Goal: Task Accomplishment & Management: Use online tool/utility

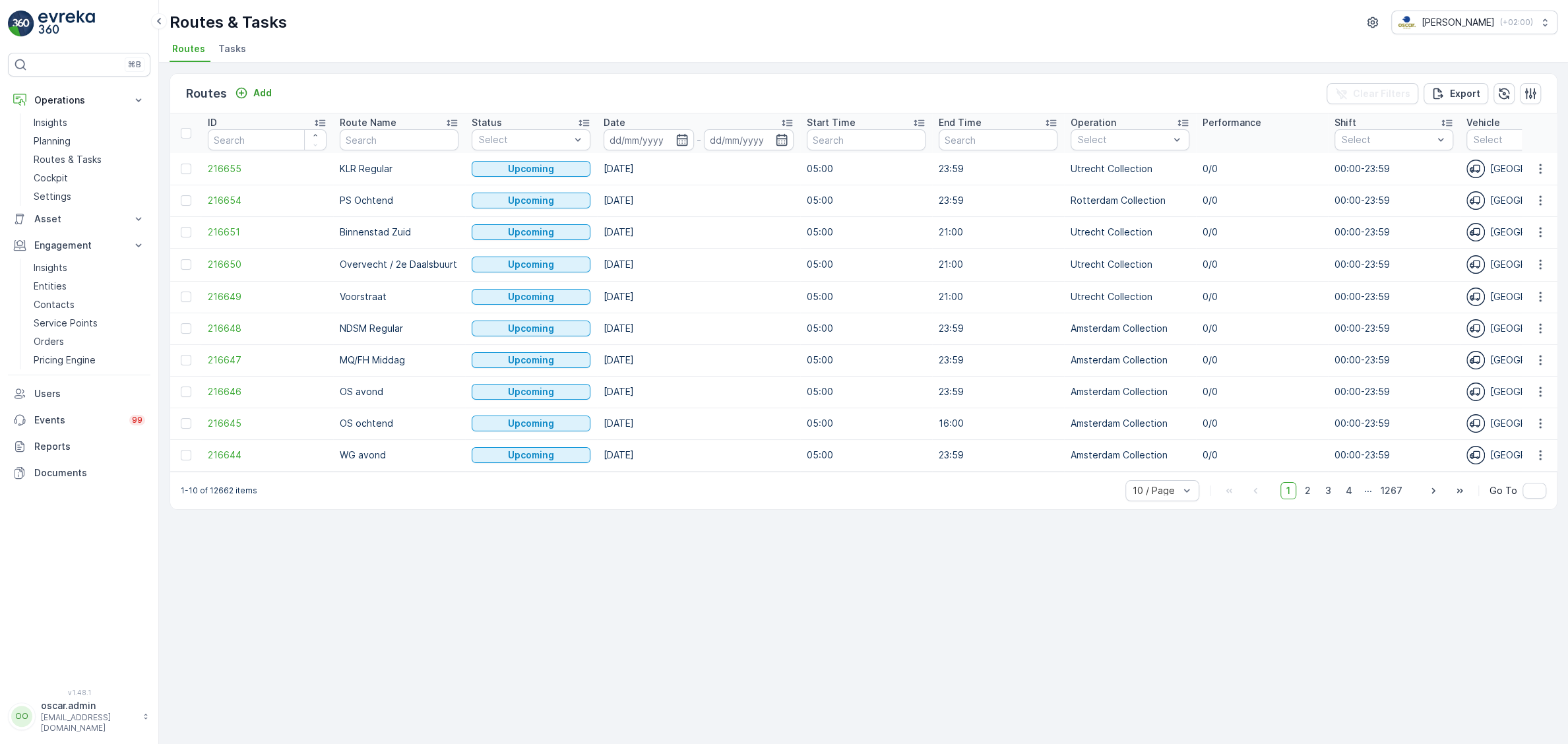
click at [227, 45] on span "Tasks" at bounding box center [231, 49] width 27 height 13
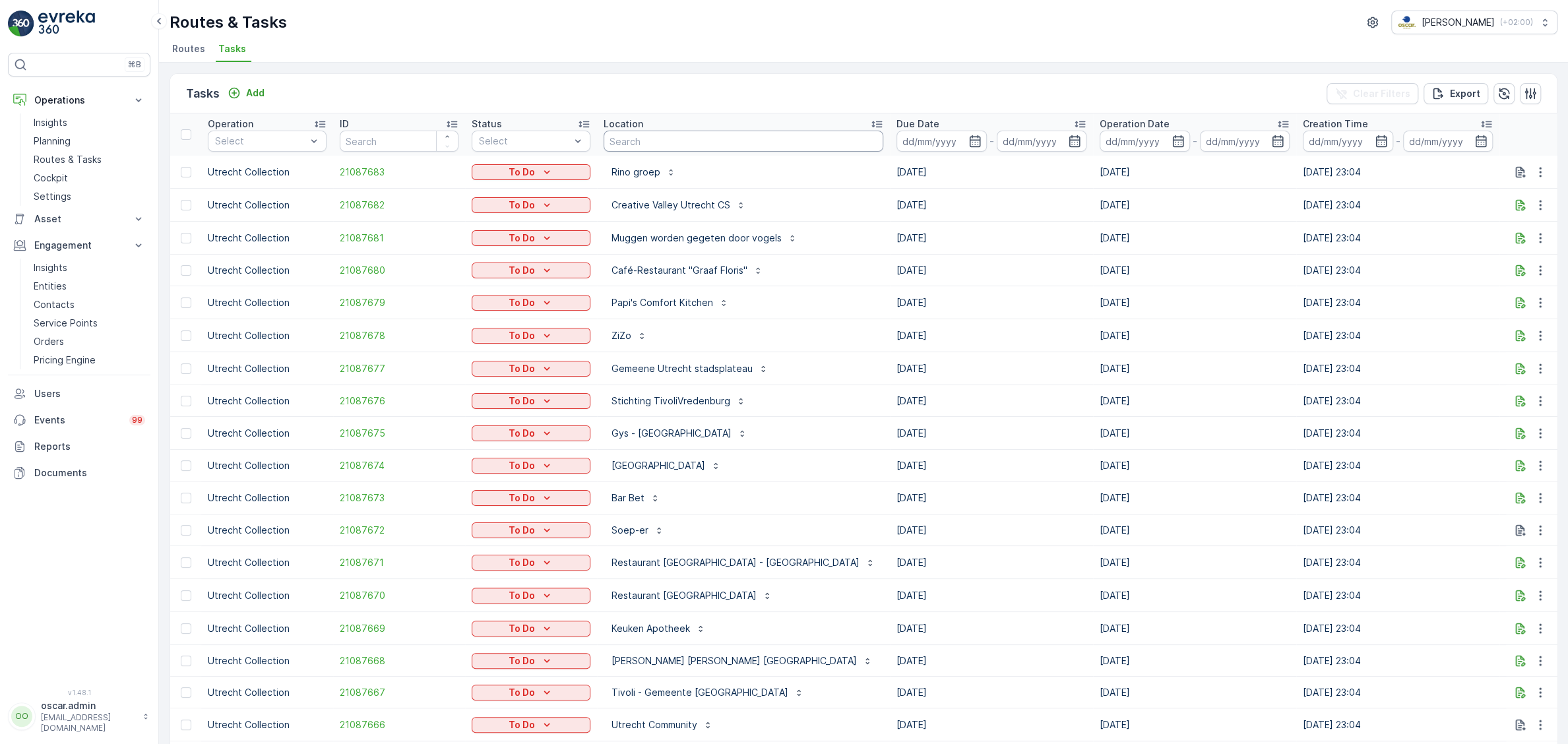
click at [662, 143] on input "text" at bounding box center [743, 141] width 280 height 21
type input "de tweede"
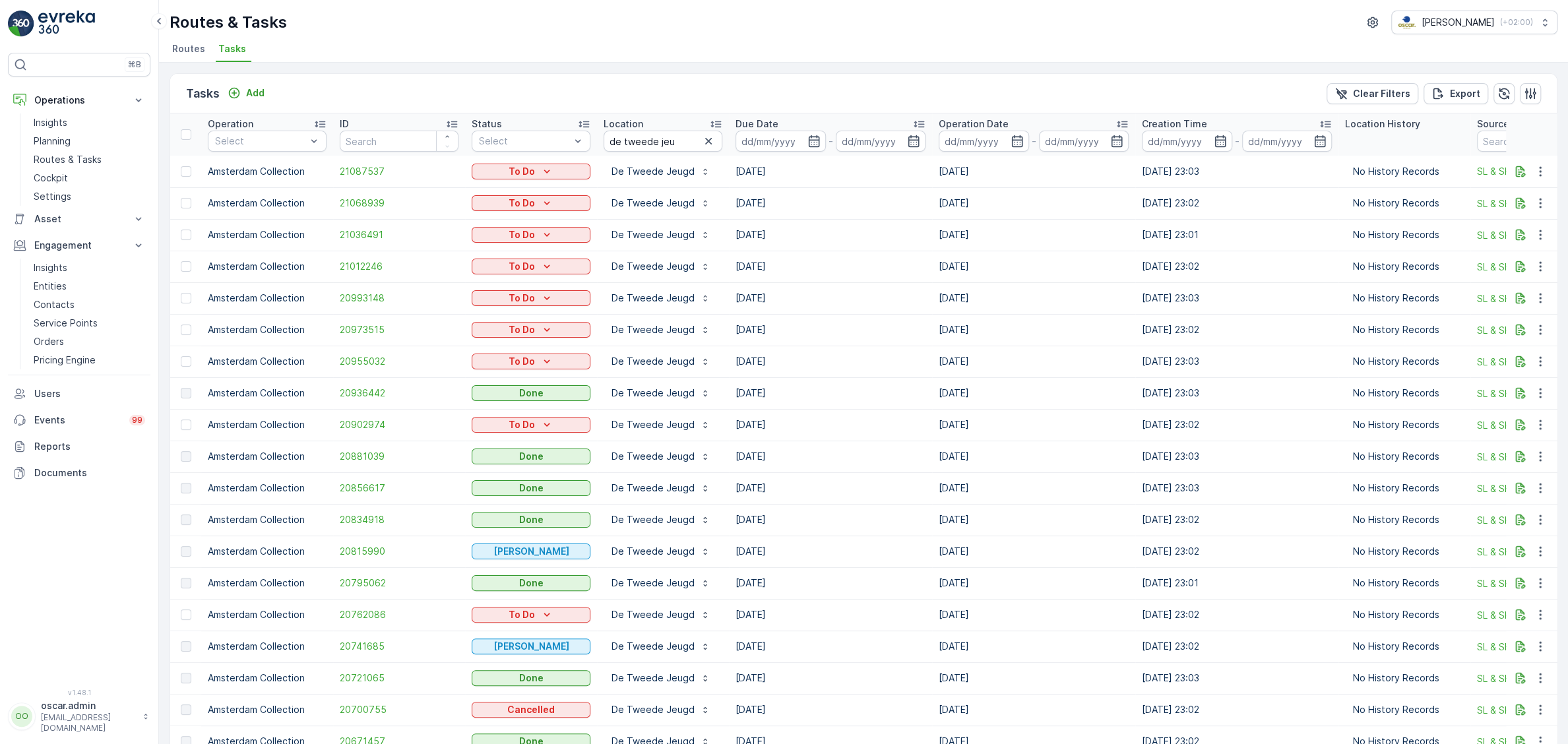
drag, startPoint x: 523, startPoint y: 79, endPoint x: 534, endPoint y: 85, distance: 12.5
click at [522, 79] on div "Tasks Add Clear Filters Export" at bounding box center [863, 93] width 1387 height 39
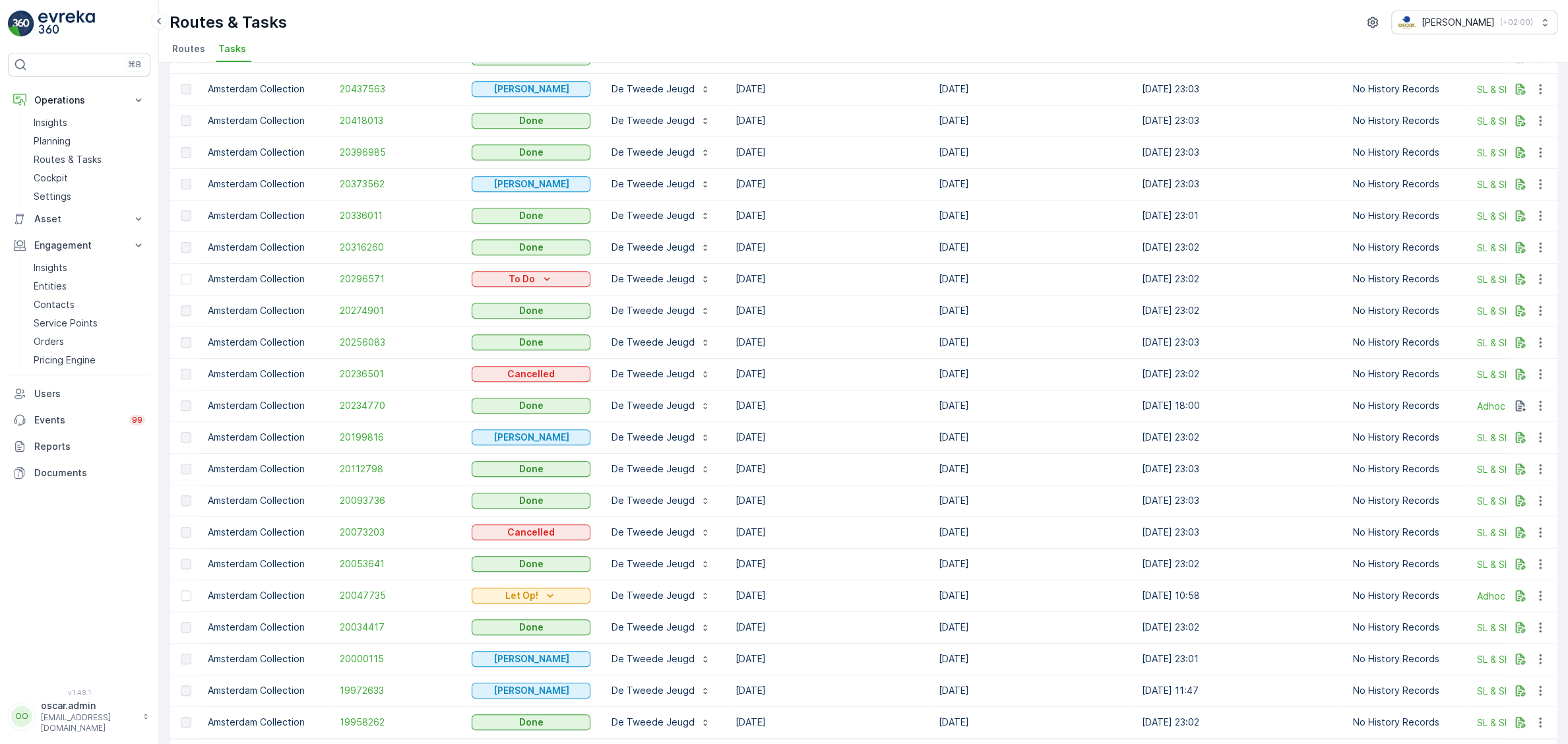
scroll to position [1043, 0]
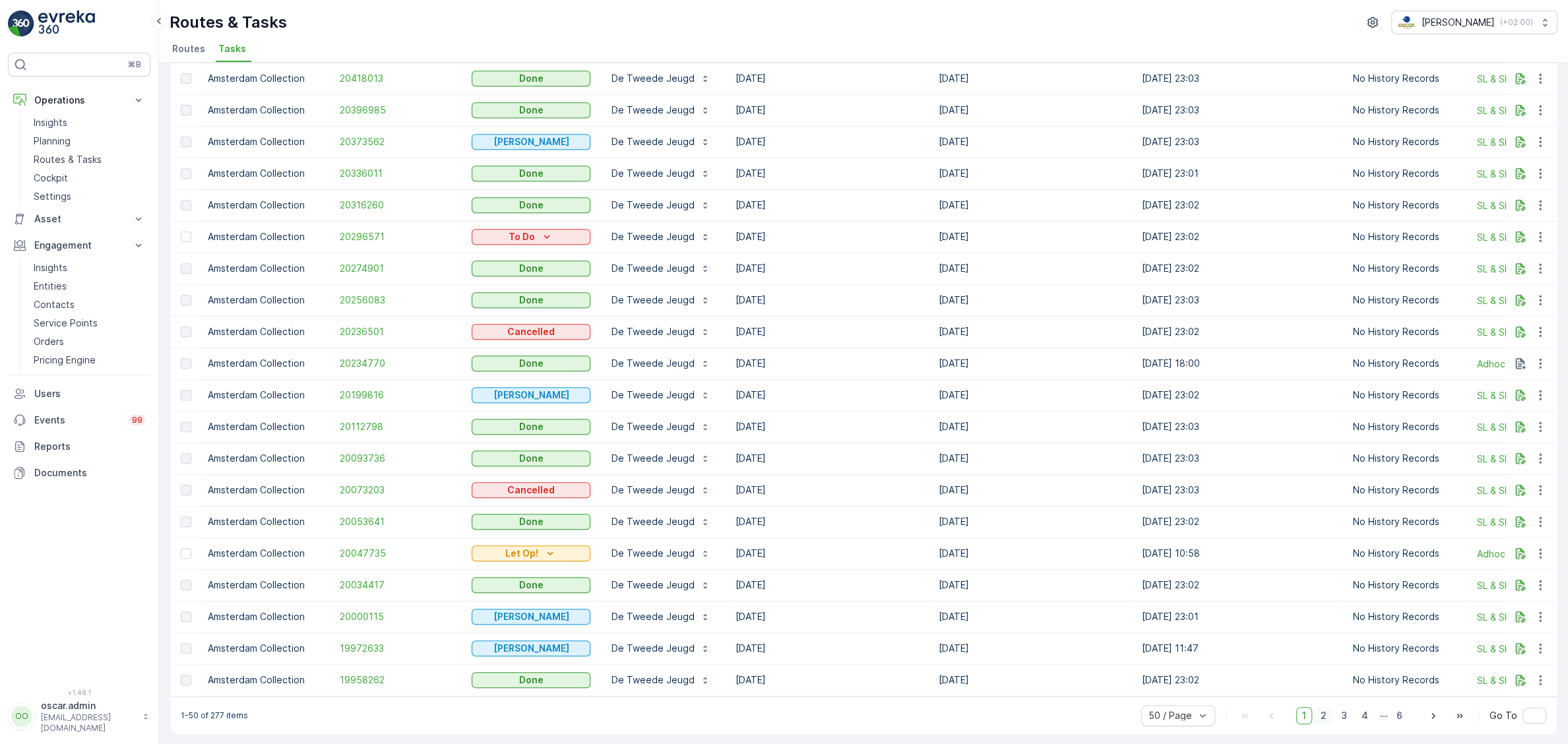
click at [1331, 711] on span "2" at bounding box center [1324, 716] width 18 height 17
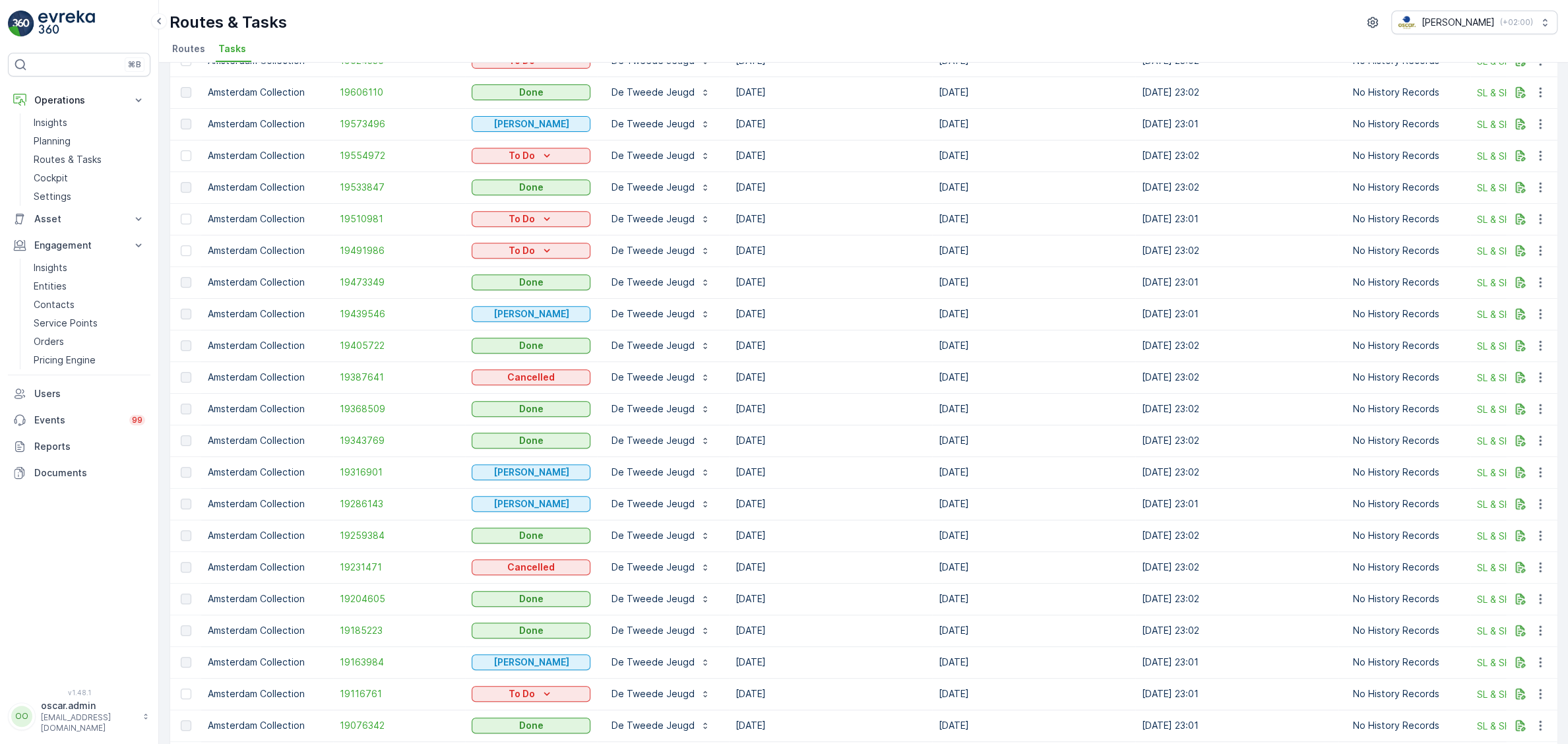
scroll to position [1043, 0]
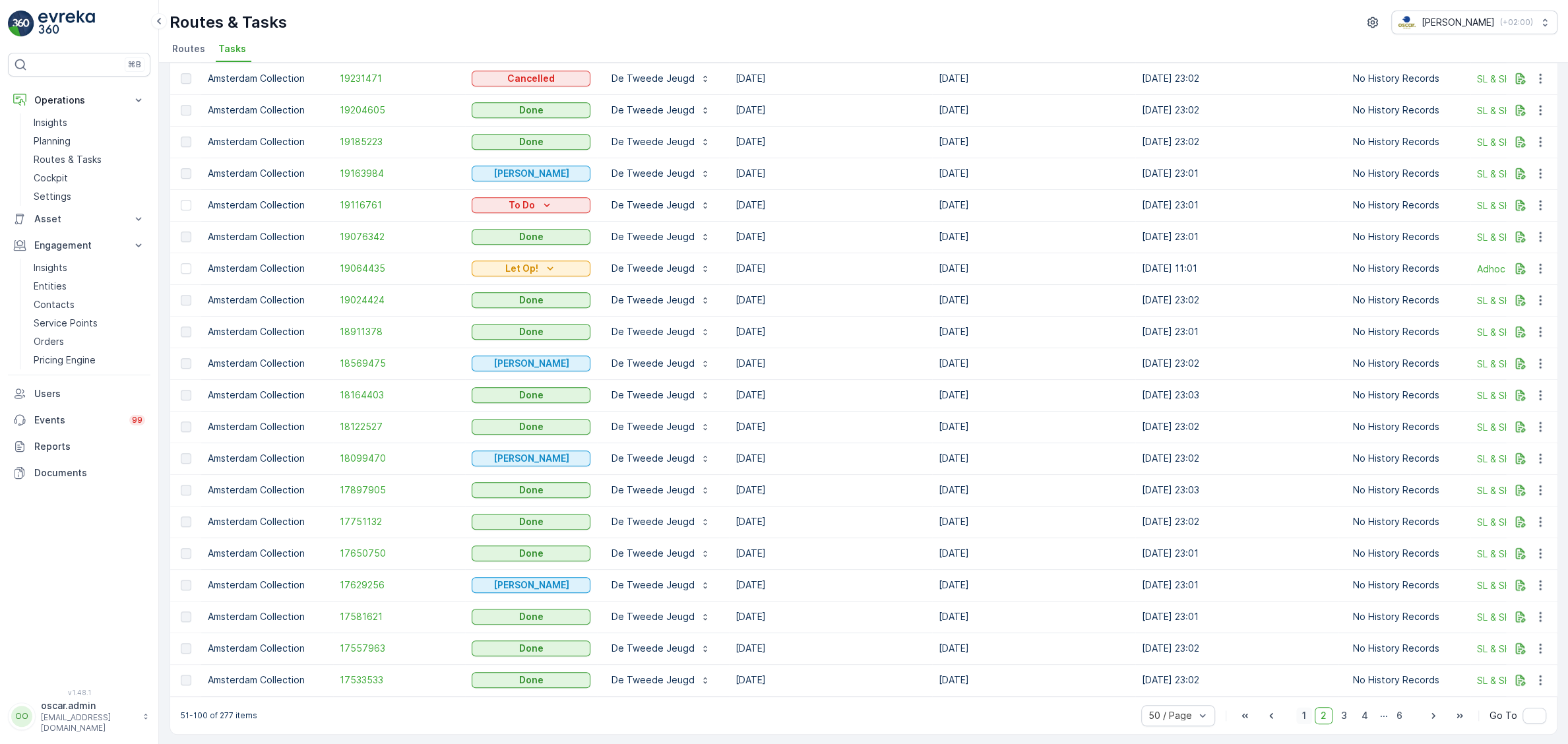
click at [1308, 718] on span "1" at bounding box center [1304, 716] width 16 height 17
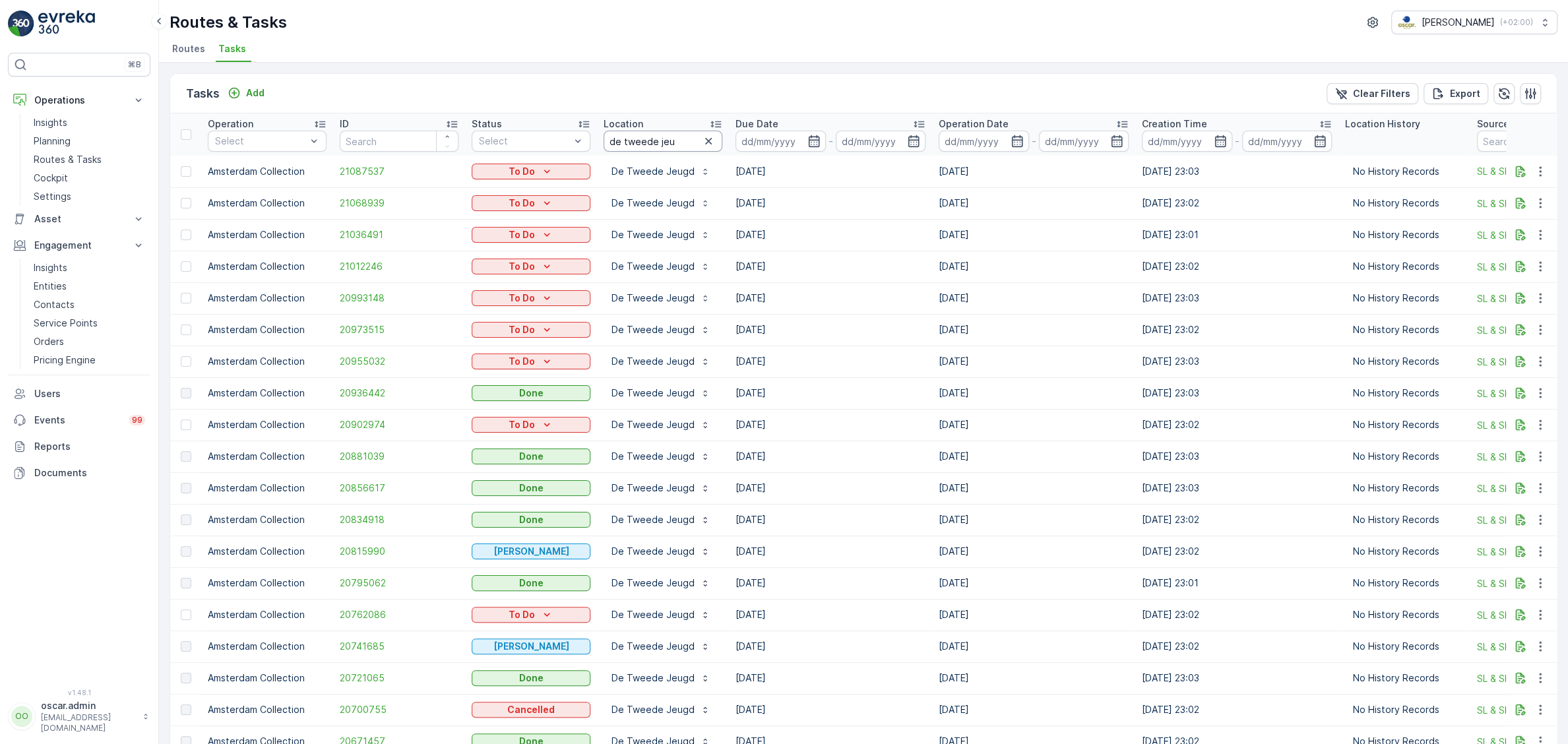
click at [673, 145] on input "de tweede jeu" at bounding box center [663, 141] width 119 height 21
drag, startPoint x: 684, startPoint y: 142, endPoint x: 481, endPoint y: 168, distance: 204.7
click at [604, 152] on input "de tweede jeu" at bounding box center [663, 141] width 119 height 21
type input "t"
type input "stox"
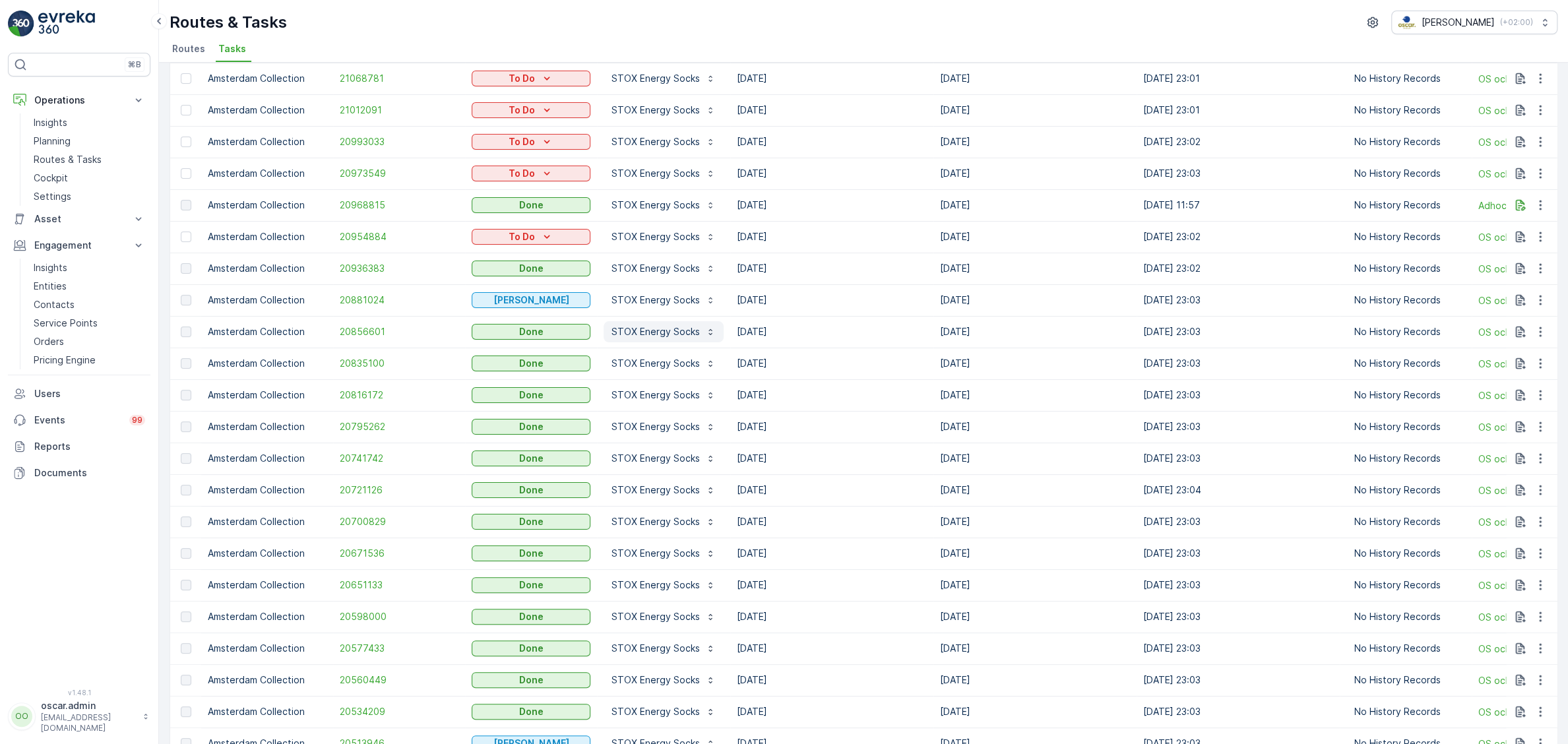
scroll to position [158, 0]
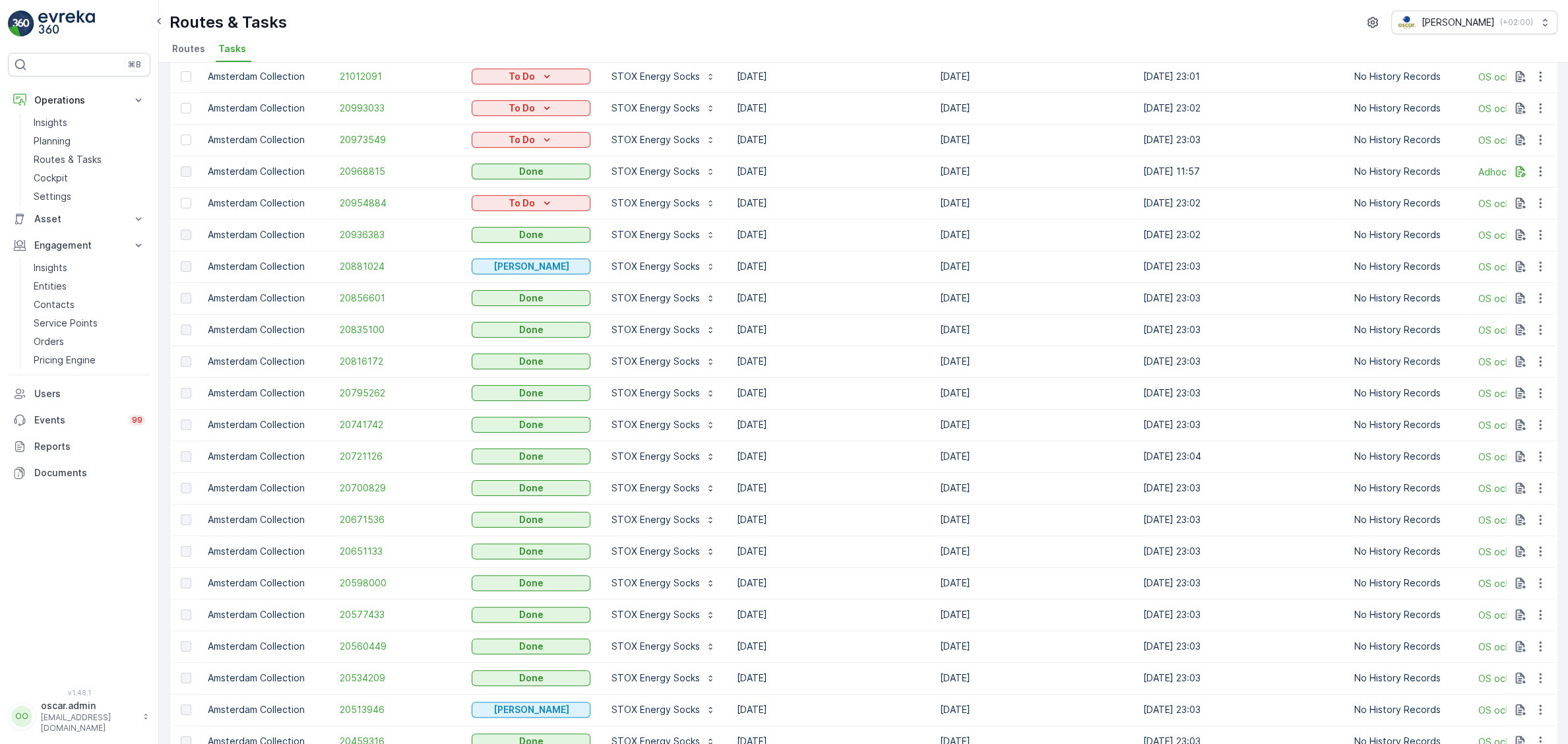
click at [846, 609] on td "[DATE]" at bounding box center [832, 615] width 203 height 32
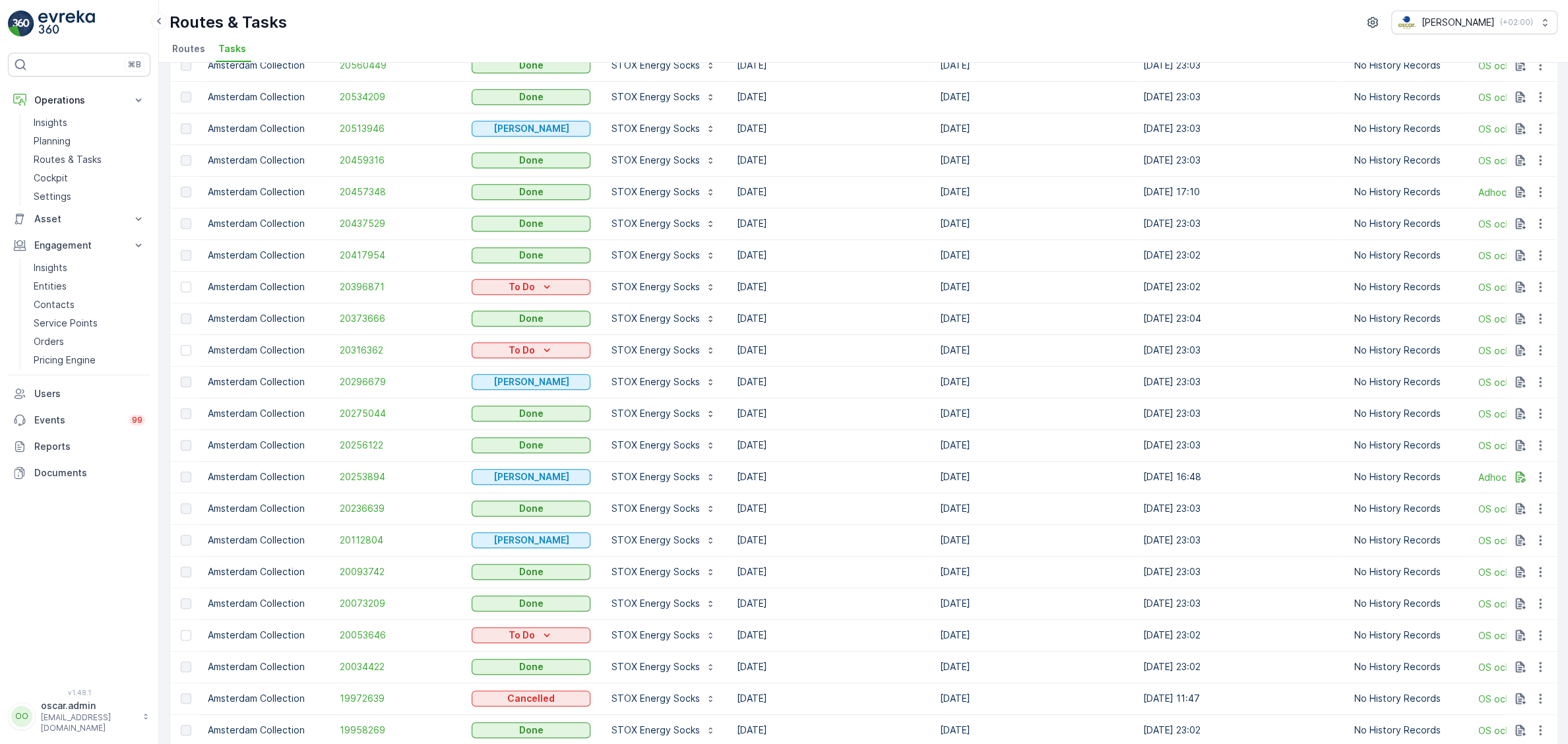
scroll to position [791, 0]
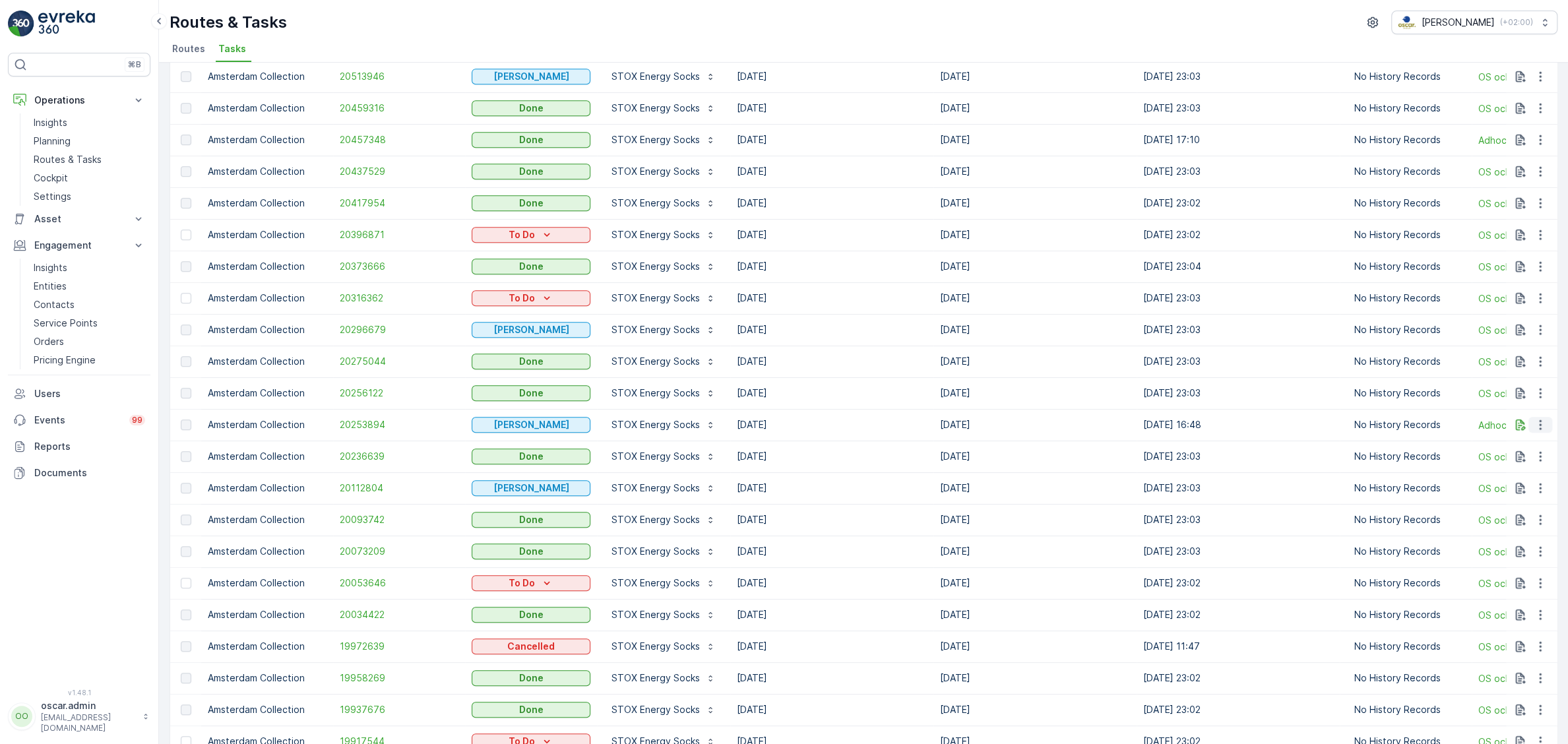
click at [1538, 425] on icon "button" at bounding box center [1541, 425] width 13 height 13
click at [1527, 427] on button "button" at bounding box center [1521, 424] width 16 height 16
